Goal: Transaction & Acquisition: Purchase product/service

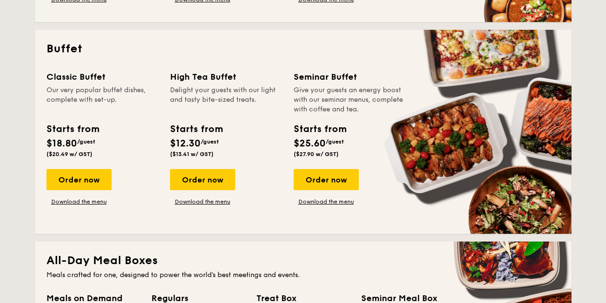
scroll to position [384, 0]
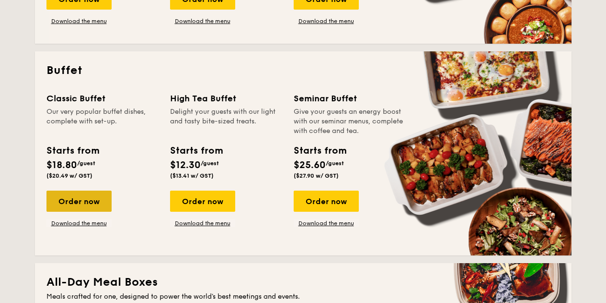
click at [83, 200] on div "Order now" at bounding box center [79, 200] width 65 height 21
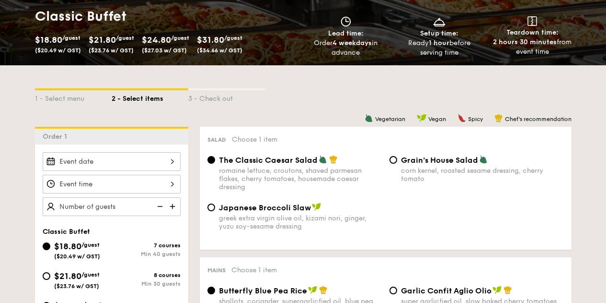
scroll to position [191, 0]
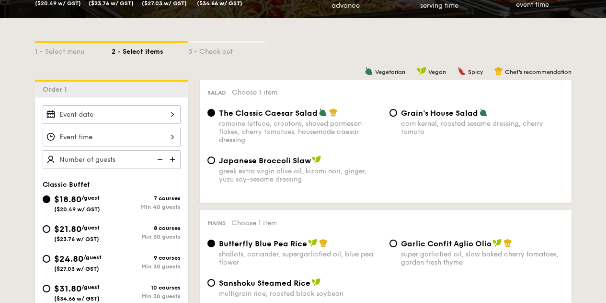
click at [108, 109] on input "Smoked Mesquite Whole Chicken brined in our in-house blend of herbs and spices,…" at bounding box center [112, 114] width 138 height 19
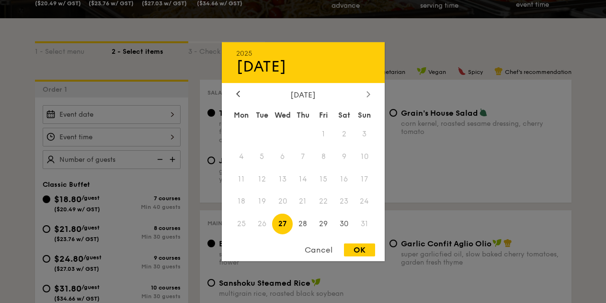
click at [368, 91] on icon at bounding box center [369, 94] width 4 height 6
click at [236, 131] on span "1" at bounding box center [242, 133] width 21 height 21
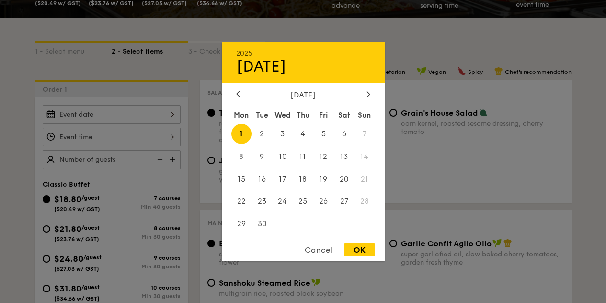
click at [365, 252] on div "OK" at bounding box center [359, 249] width 31 height 13
type input "[DATE]"
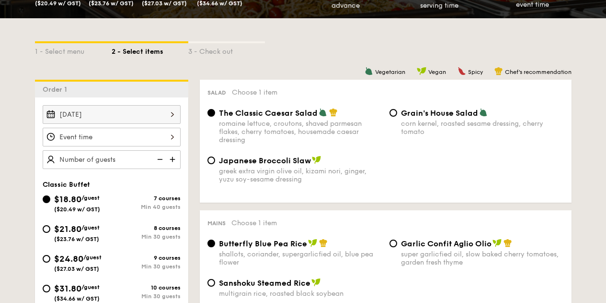
click at [97, 133] on div at bounding box center [303, 151] width 606 height 303
click at [138, 134] on input "Smoked Mesquite Whole Chicken brined in our in-house blend of herbs and spices,…" at bounding box center [112, 137] width 138 height 19
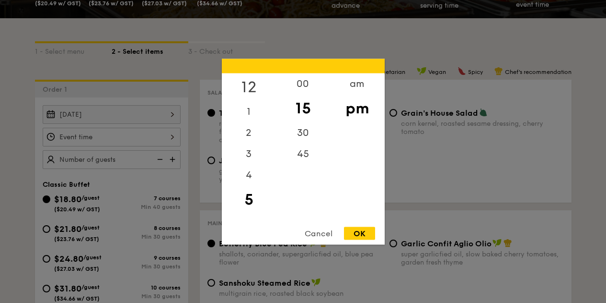
click at [250, 89] on div "12" at bounding box center [249, 87] width 54 height 28
click at [297, 89] on div "00" at bounding box center [303, 87] width 54 height 28
click at [365, 233] on div "OK" at bounding box center [359, 232] width 31 height 13
type input "12:00PM"
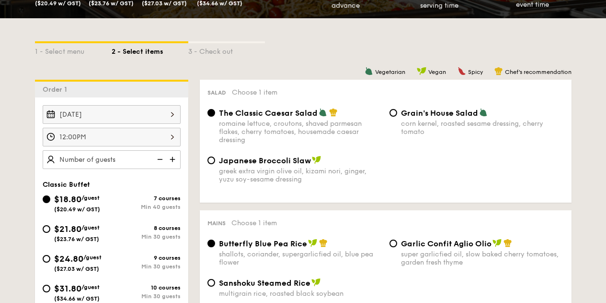
click at [104, 160] on input "text" at bounding box center [112, 159] width 138 height 19
type input "40 guests"
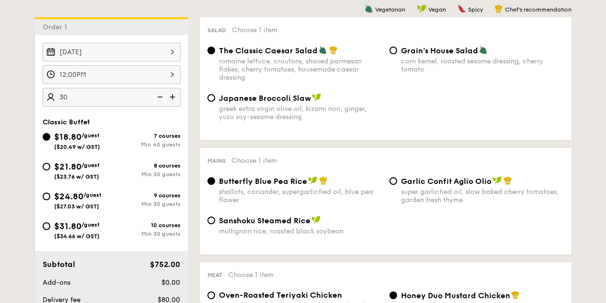
scroll to position [239, 0]
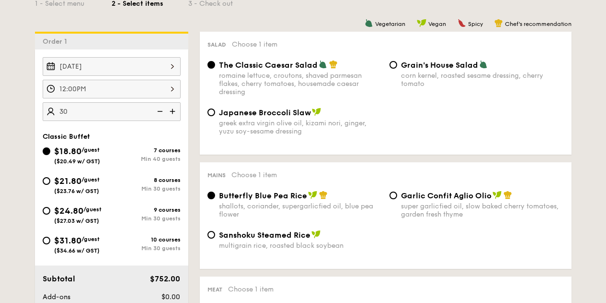
click at [172, 185] on div "8 courses Min 30 guests" at bounding box center [146, 183] width 69 height 15
click at [50, 185] on input "$21.80 /guest ($23.76 w/ GST) 8 courses Min 30 guests" at bounding box center [47, 181] width 8 height 8
radio input "true"
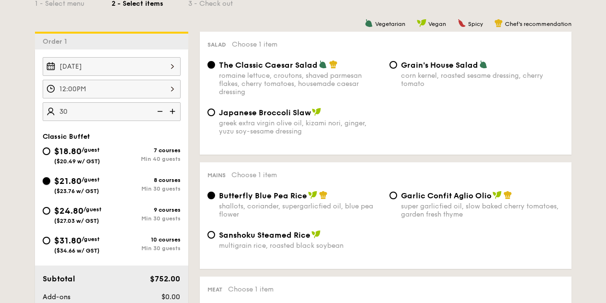
radio input "true"
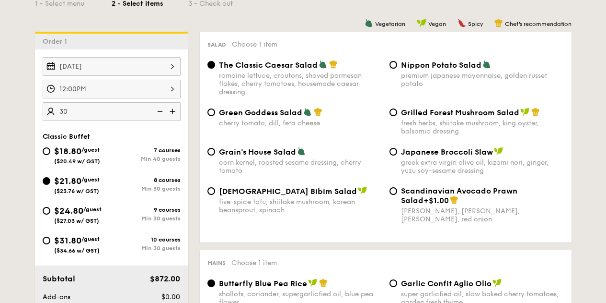
click at [91, 110] on input "40 guests" at bounding box center [112, 111] width 138 height 19
type input "30 guests"
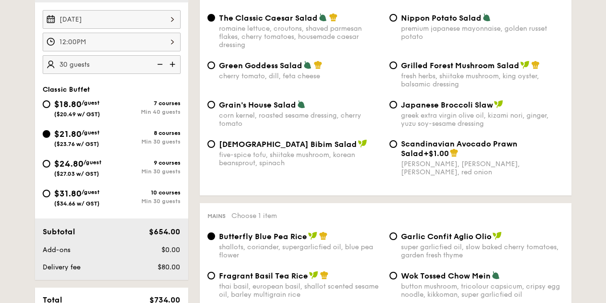
scroll to position [238, 0]
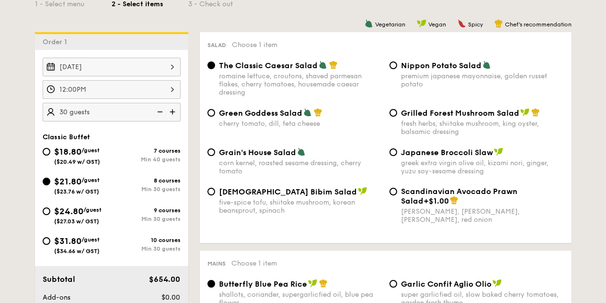
click at [446, 70] on div "Nippon Potato Salad premium japanese mayonnaise, golden russet potato" at bounding box center [482, 74] width 163 height 28
click at [397, 69] on input "Nippon Potato Salad premium japanese mayonnaise, golden russet potato" at bounding box center [394, 65] width 8 height 8
radio input "true"
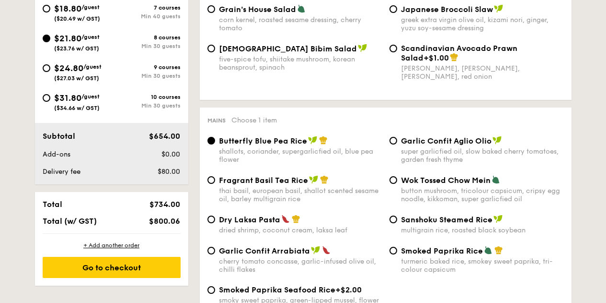
click at [463, 153] on div "super garlicfied oil, slow baked cherry tomatoes, garden fresh thyme" at bounding box center [482, 155] width 163 height 16
click at [397, 144] on input "Garlic Confit Aglio Olio super garlicfied oil, slow baked cherry tomatoes, gard…" at bounding box center [394, 141] width 8 height 8
radio input "true"
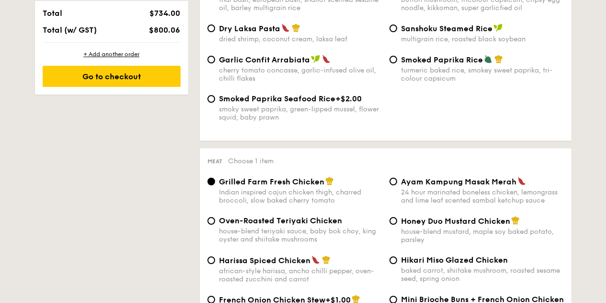
scroll to position [619, 0]
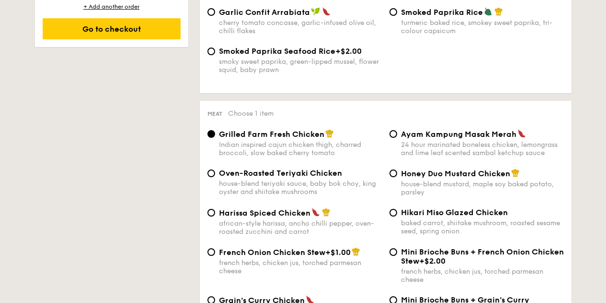
click at [283, 179] on div "house-blend teriyaki sauce, baby bok choy, king oyster and shiitake mushrooms" at bounding box center [300, 187] width 163 height 16
click at [215, 177] on input "Oven-Roasted Teriyaki Chicken house-blend teriyaki sauce, baby bok choy, king o…" at bounding box center [212, 173] width 8 height 8
radio input "true"
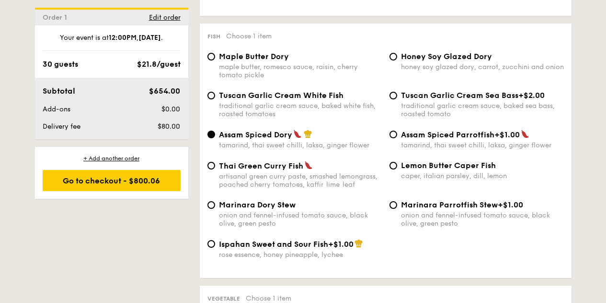
scroll to position [954, 0]
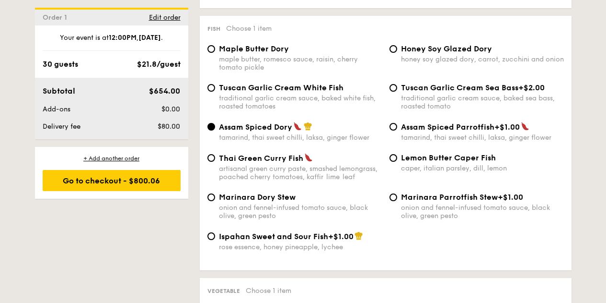
click at [308, 83] on span "Tuscan Garlic Cream White Fish" at bounding box center [281, 87] width 125 height 9
click at [215, 84] on input "Tuscan Garlic Cream White Fish traditional garlic cream sauce, baked white fish…" at bounding box center [212, 88] width 8 height 8
radio input "true"
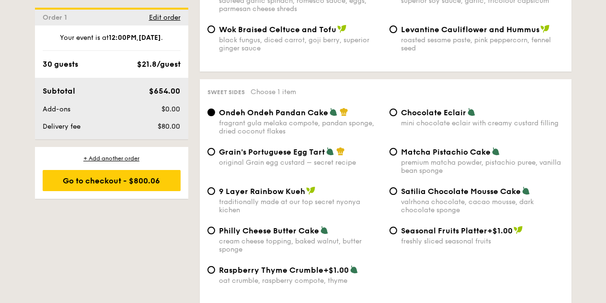
scroll to position [1383, 0]
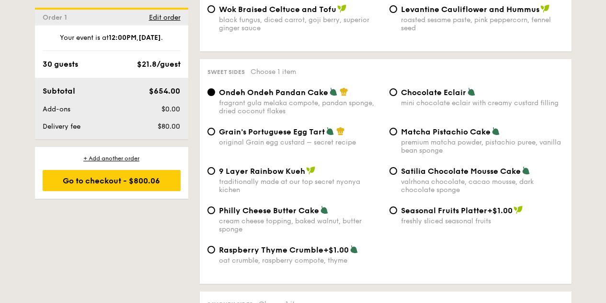
click at [484, 130] on span "Matcha Pistachio Cake" at bounding box center [446, 131] width 90 height 9
click at [397, 130] on input "Matcha Pistachio Cake premium matcha powder, pistachio puree, vanilla bean spon…" at bounding box center [394, 132] width 8 height 8
radio input "true"
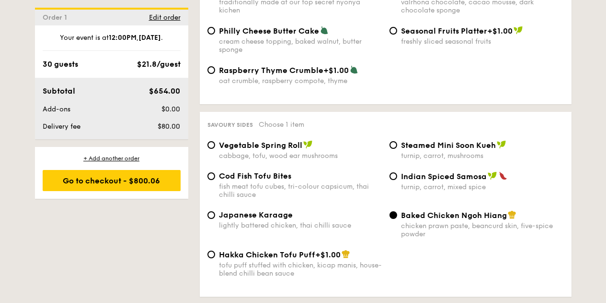
scroll to position [1621, 0]
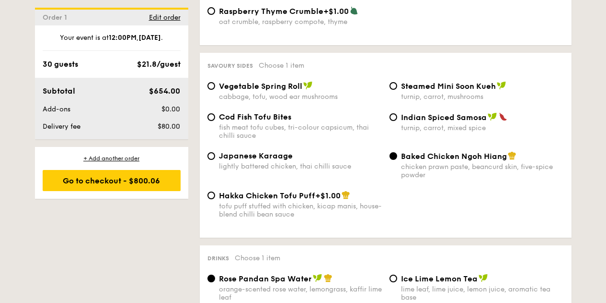
click at [427, 121] on span "Indian Spiced Samosa" at bounding box center [444, 117] width 86 height 9
click at [397, 121] on input "Indian Spiced Samosa turnip, carrot, mixed spice" at bounding box center [394, 117] width 8 height 8
radio input "true"
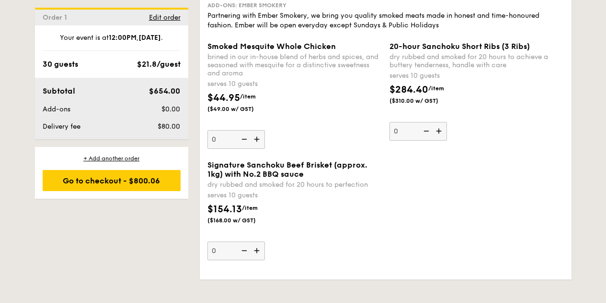
scroll to position [1589, 0]
